Goal: Information Seeking & Learning: Learn about a topic

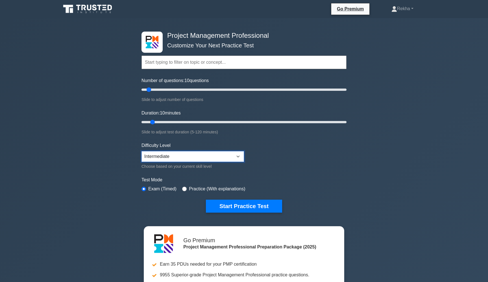
select select "expert"
click at [245, 206] on button "Start Practice Test" at bounding box center [244, 206] width 76 height 13
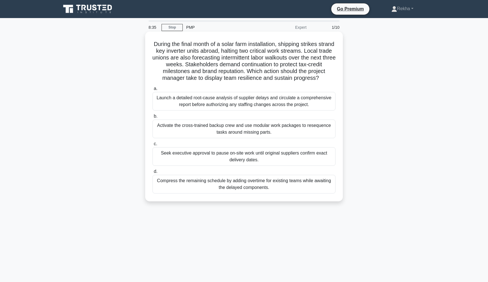
click at [238, 101] on div "Launch a detailed root-cause analysis of supplier delays and circulate a compre…" at bounding box center [244, 101] width 183 height 19
click at [153, 91] on input "a. Launch a detailed root-cause analysis of supplier delays and circulate a com…" at bounding box center [153, 89] width 0 height 4
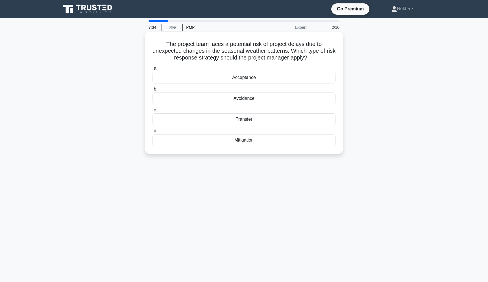
click at [229, 143] on div "Mitigation" at bounding box center [244, 140] width 183 height 12
click at [153, 133] on input "d. Mitigation" at bounding box center [153, 131] width 0 height 4
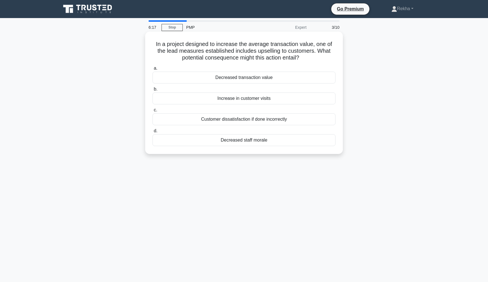
click at [248, 122] on div "Customer dissatisfaction if done incorrectly" at bounding box center [244, 120] width 183 height 12
click at [153, 112] on input "c. Customer dissatisfaction if done incorrectly" at bounding box center [153, 110] width 0 height 4
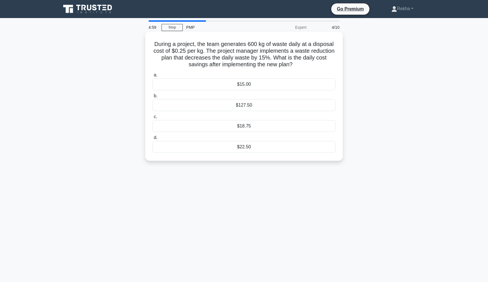
click at [245, 108] on div "$127.50" at bounding box center [244, 105] width 183 height 12
click at [153, 98] on input "b. $127.50" at bounding box center [153, 96] width 0 height 4
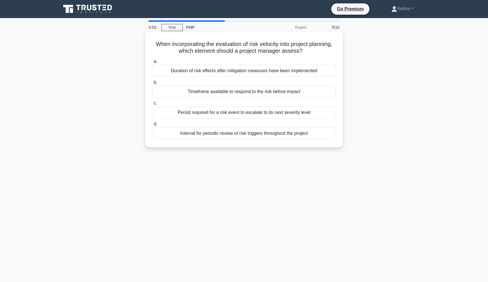
click at [246, 89] on div "Timeframe available to respond to the risk before impact" at bounding box center [244, 92] width 183 height 12
click at [153, 84] on input "b. Timeframe available to respond to the risk before impact" at bounding box center [153, 83] width 0 height 4
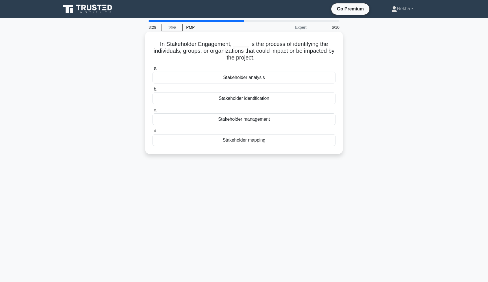
click at [254, 143] on div "Stakeholder mapping" at bounding box center [244, 140] width 183 height 12
click at [153, 133] on input "d. Stakeholder mapping" at bounding box center [153, 131] width 0 height 4
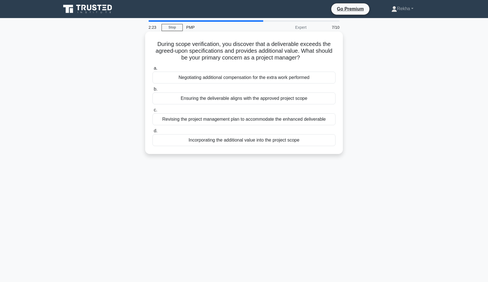
click at [239, 121] on div "Revising the project management plan to accommodate the enhanced deliverable" at bounding box center [244, 120] width 183 height 12
click at [153, 112] on input "c. Revising the project management plan to accommodate the enhanced deliverable" at bounding box center [153, 110] width 0 height 4
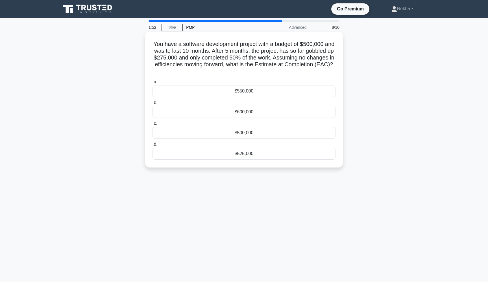
click at [251, 95] on div "$550,000" at bounding box center [244, 91] width 183 height 12
click at [153, 84] on input "a. $550,000" at bounding box center [153, 82] width 0 height 4
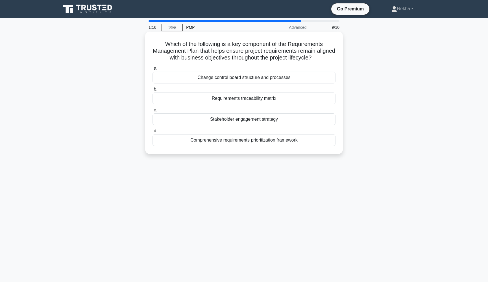
click at [230, 101] on div "Requirements traceability matrix" at bounding box center [244, 99] width 183 height 12
click at [153, 91] on input "b. Requirements traceability matrix" at bounding box center [153, 90] width 0 height 4
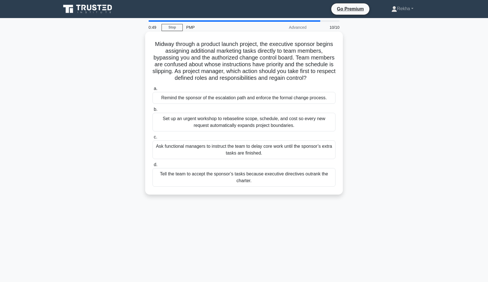
click at [262, 100] on div "Remind the sponsor of the escalation path and enforce the formal change process." at bounding box center [244, 98] width 183 height 12
click at [153, 91] on input "a. Remind the sponsor of the escalation path and enforce the formal change proc…" at bounding box center [153, 89] width 0 height 4
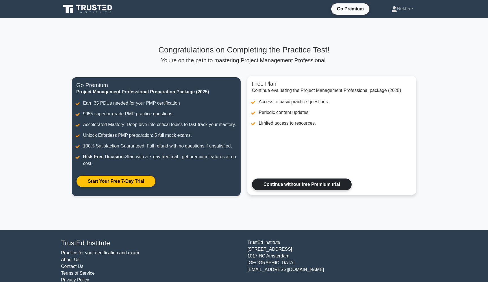
click at [282, 187] on link "Continue without free Premium trial" at bounding box center [302, 185] width 100 height 12
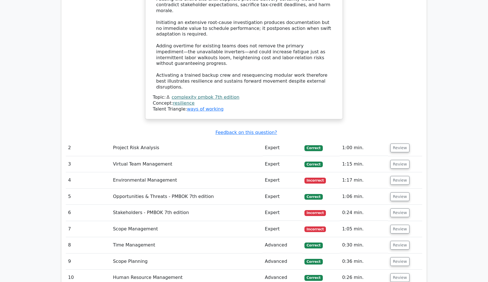
scroll to position [847, 0]
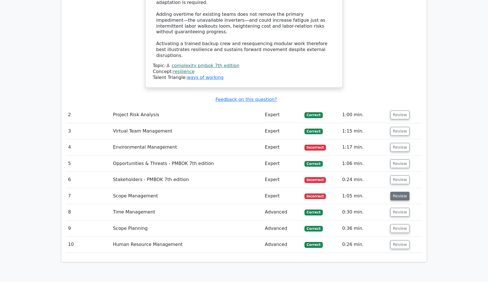
click at [400, 192] on button "Review" at bounding box center [399, 196] width 19 height 9
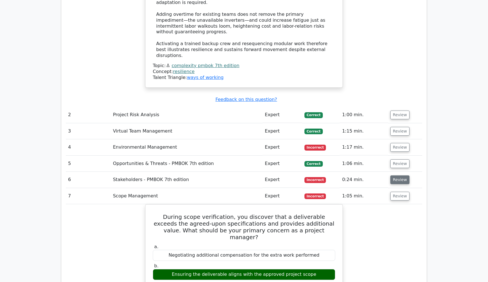
click at [399, 176] on button "Review" at bounding box center [399, 180] width 19 height 9
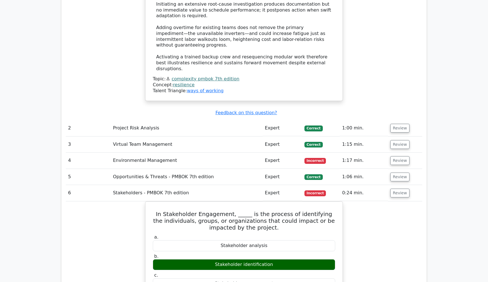
scroll to position [833, 0]
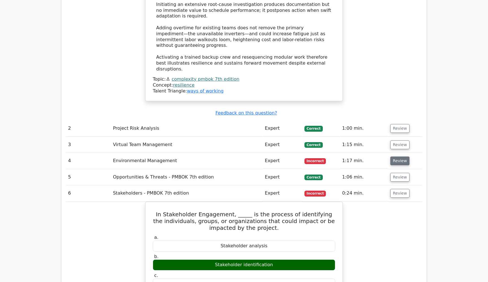
click at [401, 157] on button "Review" at bounding box center [399, 161] width 19 height 9
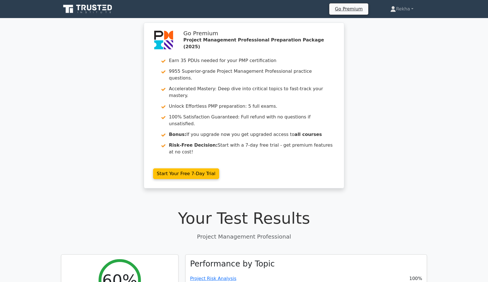
scroll to position [0, 0]
click at [99, 6] on icon at bounding box center [100, 8] width 5 height 6
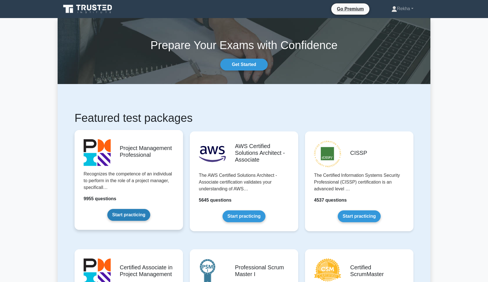
click at [123, 211] on link "Start practicing" at bounding box center [128, 215] width 43 height 12
